Goal: Book appointment/travel/reservation

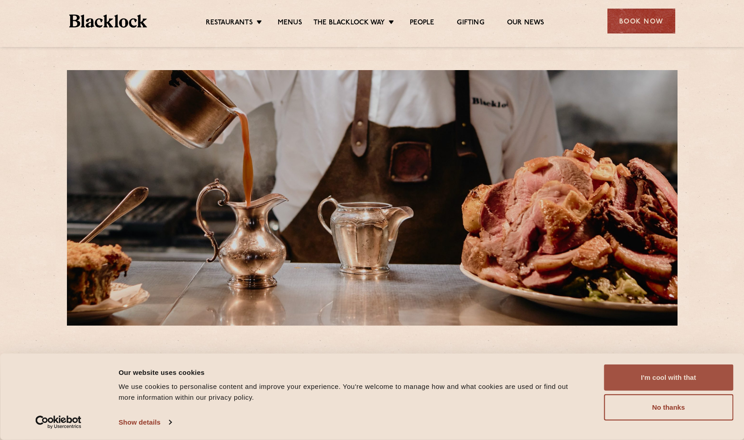
click at [648, 377] on button "I'm cool with that" at bounding box center [668, 377] width 129 height 26
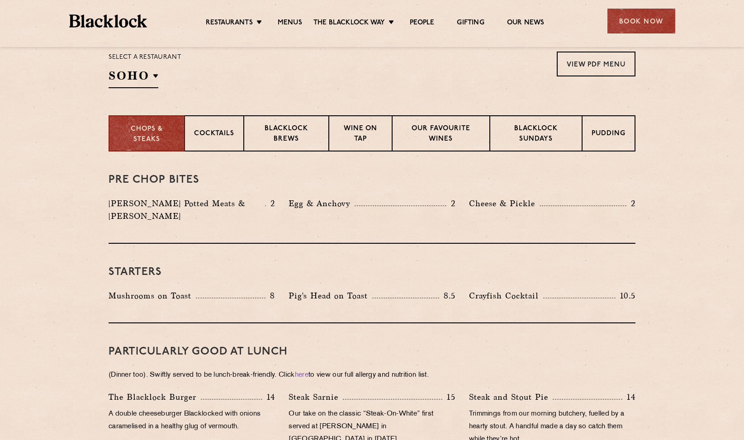
scroll to position [215, 0]
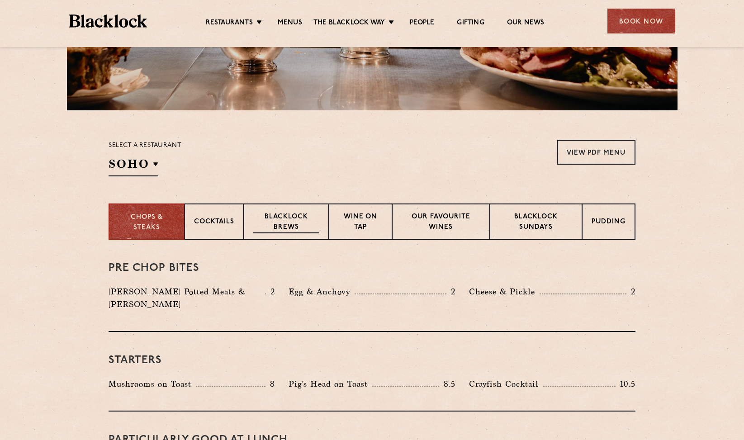
click at [305, 229] on p "Blacklock Brews" at bounding box center [286, 222] width 66 height 21
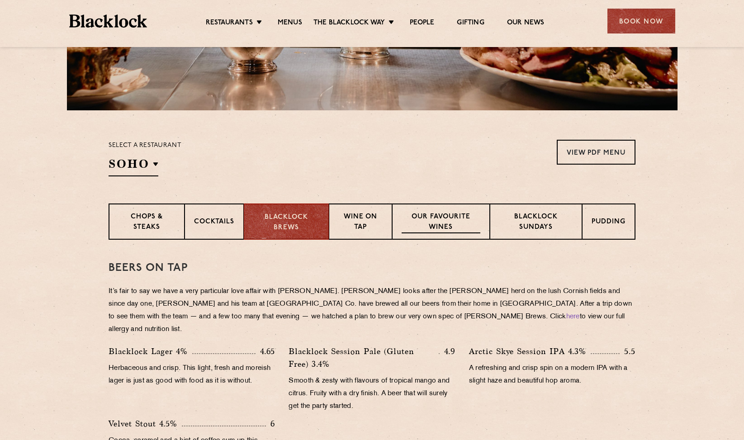
click at [449, 227] on p "Our favourite wines" at bounding box center [440, 222] width 78 height 21
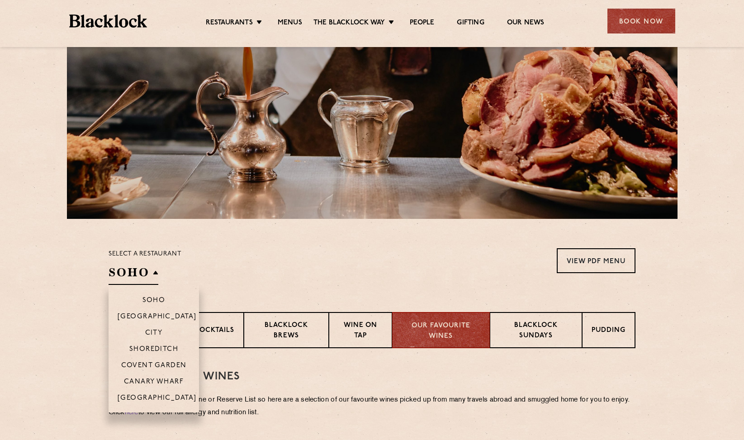
scroll to position [112, 0]
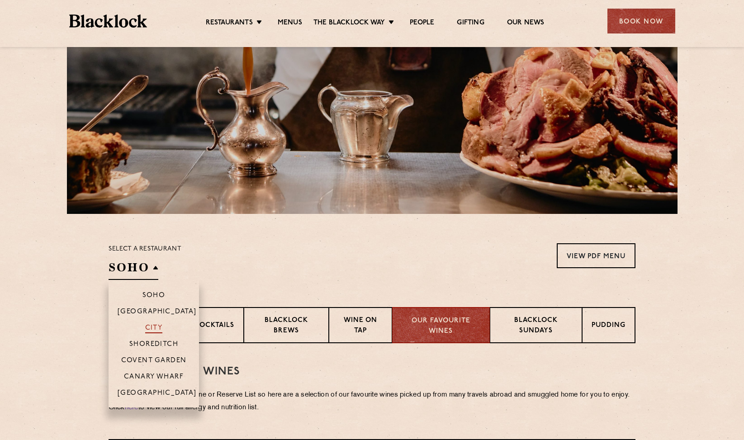
click at [158, 329] on p "City" at bounding box center [154, 328] width 18 height 9
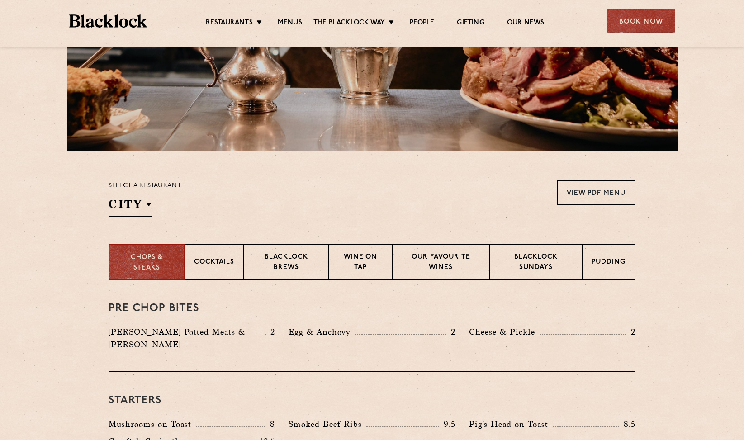
scroll to position [65, 0]
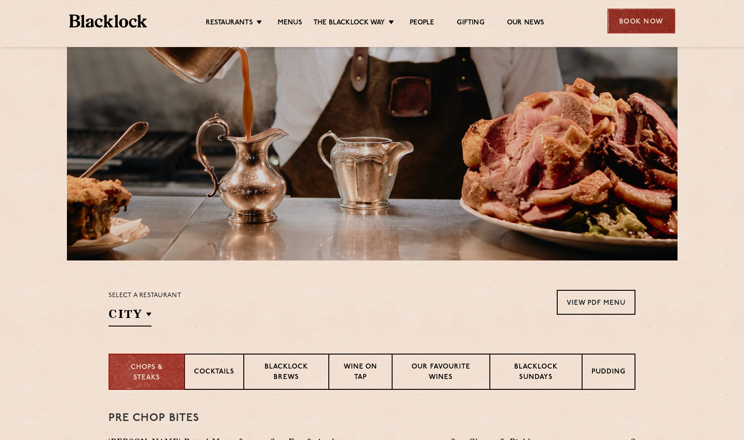
click at [636, 28] on div "Book Now" at bounding box center [641, 21] width 68 height 25
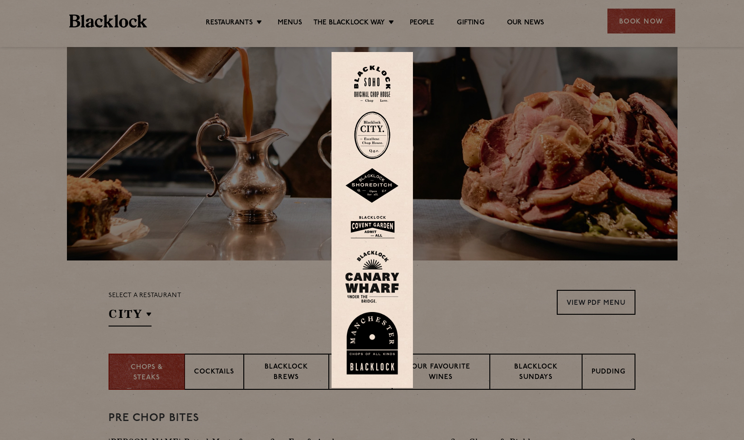
click at [374, 141] on img at bounding box center [372, 135] width 36 height 48
